Goal: Task Accomplishment & Management: Manage account settings

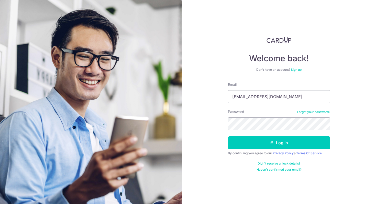
type input "[EMAIL_ADDRESS][DOMAIN_NAME]"
click at [285, 99] on input "[EMAIL_ADDRESS][DOMAIN_NAME]" at bounding box center [279, 96] width 102 height 13
drag, startPoint x: 287, startPoint y: 99, endPoint x: 214, endPoint y: 96, distance: 73.5
click at [214, 96] on div "Welcome back! Don’t have an account? Sign up Email arorasa@gmail.com Password F…" at bounding box center [279, 102] width 194 height 204
type input "[EMAIL_ADDRESS][DOMAIN_NAME]"
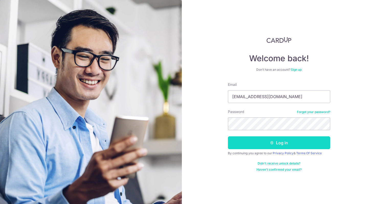
click at [282, 143] on button "Log in" at bounding box center [279, 142] width 102 height 13
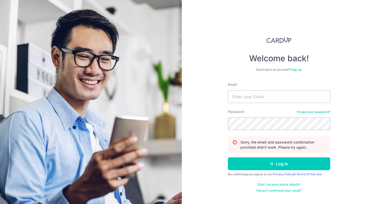
click at [208, 64] on div "Welcome back! Don’t have an account? Sign up Email Password Forgot your passwor…" at bounding box center [279, 102] width 194 height 204
click at [257, 99] on input "Email" at bounding box center [279, 96] width 102 height 13
type input "a"
type input "[EMAIL_ADDRESS][DOMAIN_NAME]"
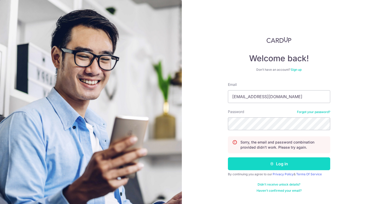
click at [284, 165] on button "Log in" at bounding box center [279, 163] width 102 height 13
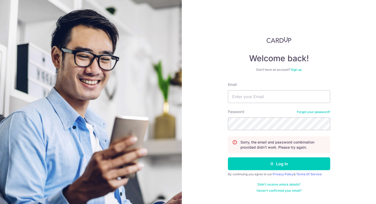
click at [215, 150] on div "Welcome back! Don’t have an account? Sign up Email Password Forgot your passwor…" at bounding box center [279, 102] width 194 height 204
click at [352, 151] on div "Welcome back! Don’t have an account? Sign up Email Password Forgot your passwor…" at bounding box center [279, 102] width 194 height 204
click at [318, 110] on link "Forgot your password?" at bounding box center [313, 112] width 33 height 4
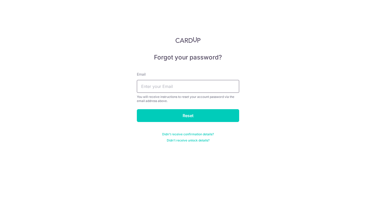
click at [191, 89] on input "text" at bounding box center [188, 86] width 102 height 13
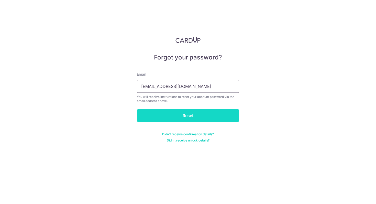
type input "arorasa@gmail.com"
click at [187, 112] on input "Reset" at bounding box center [188, 115] width 102 height 13
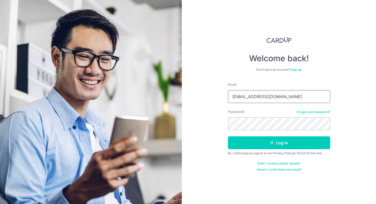
type input "[EMAIL_ADDRESS][DOMAIN_NAME]"
click at [206, 146] on div "Welcome back! Don’t have an account? Sign up Email arorasa@gmail.com Password F…" at bounding box center [279, 102] width 194 height 204
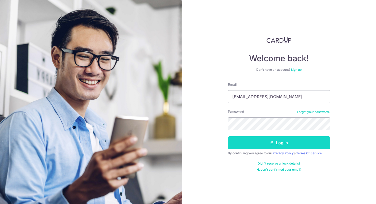
click at [273, 143] on icon "submit" at bounding box center [272, 142] width 4 height 4
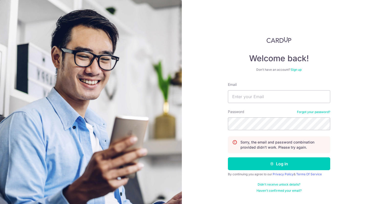
click at [341, 125] on div "Welcome back! Don’t have an account? Sign up Email Password Forgot your passwor…" at bounding box center [279, 102] width 194 height 204
click at [313, 111] on link "Forgot your password?" at bounding box center [313, 112] width 33 height 4
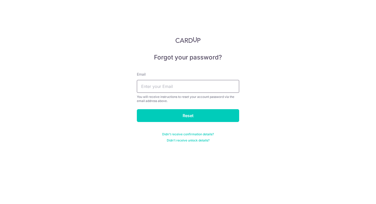
click at [185, 88] on input "text" at bounding box center [188, 86] width 102 height 13
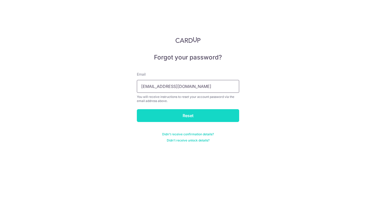
type input "arorasa@gmail.com"
click at [187, 113] on input "Reset" at bounding box center [188, 115] width 102 height 13
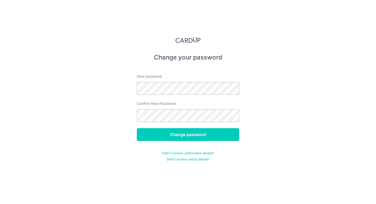
click at [77, 124] on div "Change your password New password Confirm New Password Change password Didn't r…" at bounding box center [188, 102] width 376 height 204
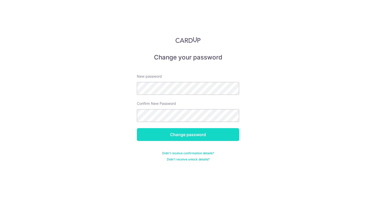
click at [196, 134] on input "Change password" at bounding box center [188, 134] width 102 height 13
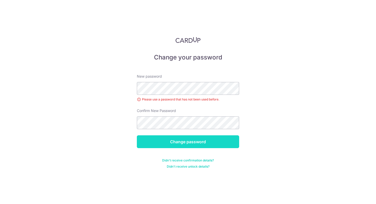
click at [194, 143] on input "Change password" at bounding box center [188, 141] width 102 height 13
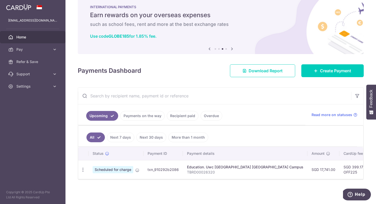
click at [113, 185] on div "× Pause Schedule Pause all future payments in this series Pause just this one p…" at bounding box center [221, 102] width 311 height 204
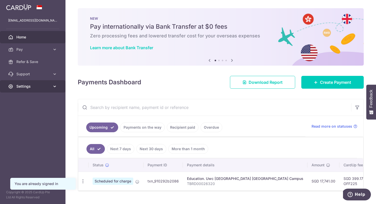
click at [55, 87] on icon at bounding box center [54, 86] width 5 height 5
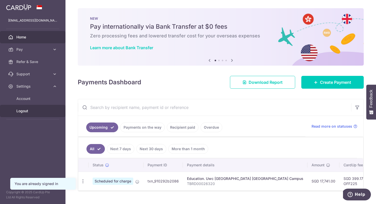
click at [23, 109] on span "Logout" at bounding box center [33, 110] width 34 height 5
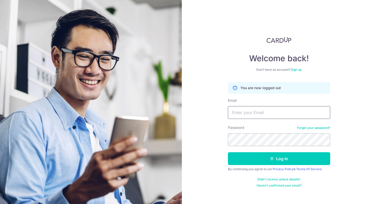
type input "arorasa@gmail.com"
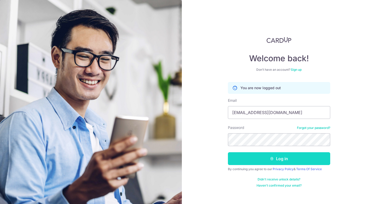
click at [281, 155] on button "Log in" at bounding box center [279, 158] width 102 height 13
